Goal: Task Accomplishment & Management: Manage account settings

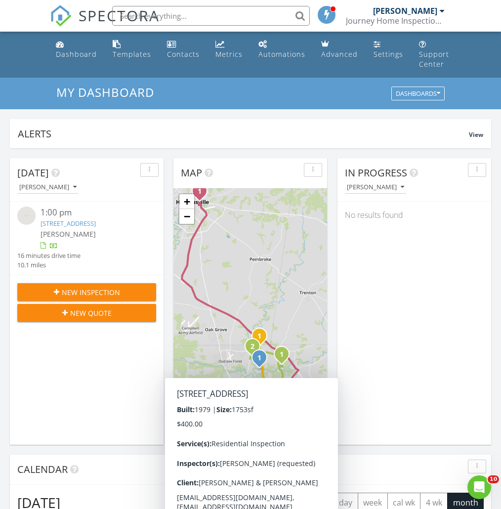
click at [98, 18] on span "SPECTORA" at bounding box center [119, 15] width 81 height 21
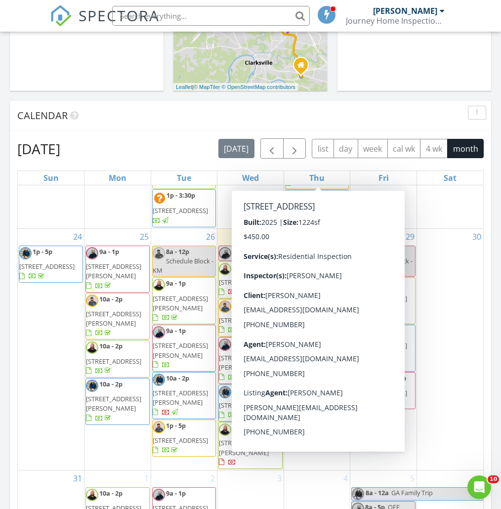
scroll to position [494, 0]
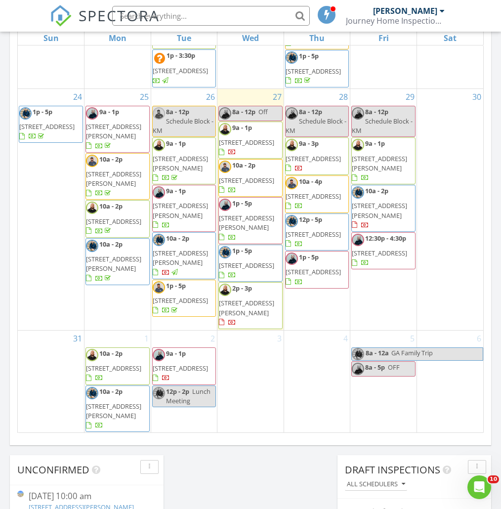
click at [198, 248] on span "4825 Hunter Rd , Southside 37171" at bounding box center [180, 257] width 55 height 18
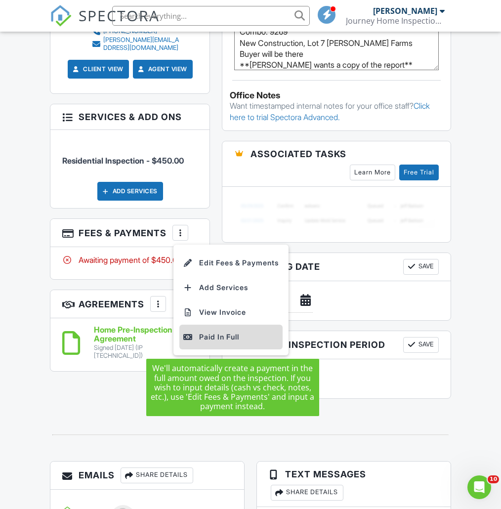
click at [222, 339] on div "Paid In Full" at bounding box center [230, 337] width 95 height 12
